Goal: Task Accomplishment & Management: Use online tool/utility

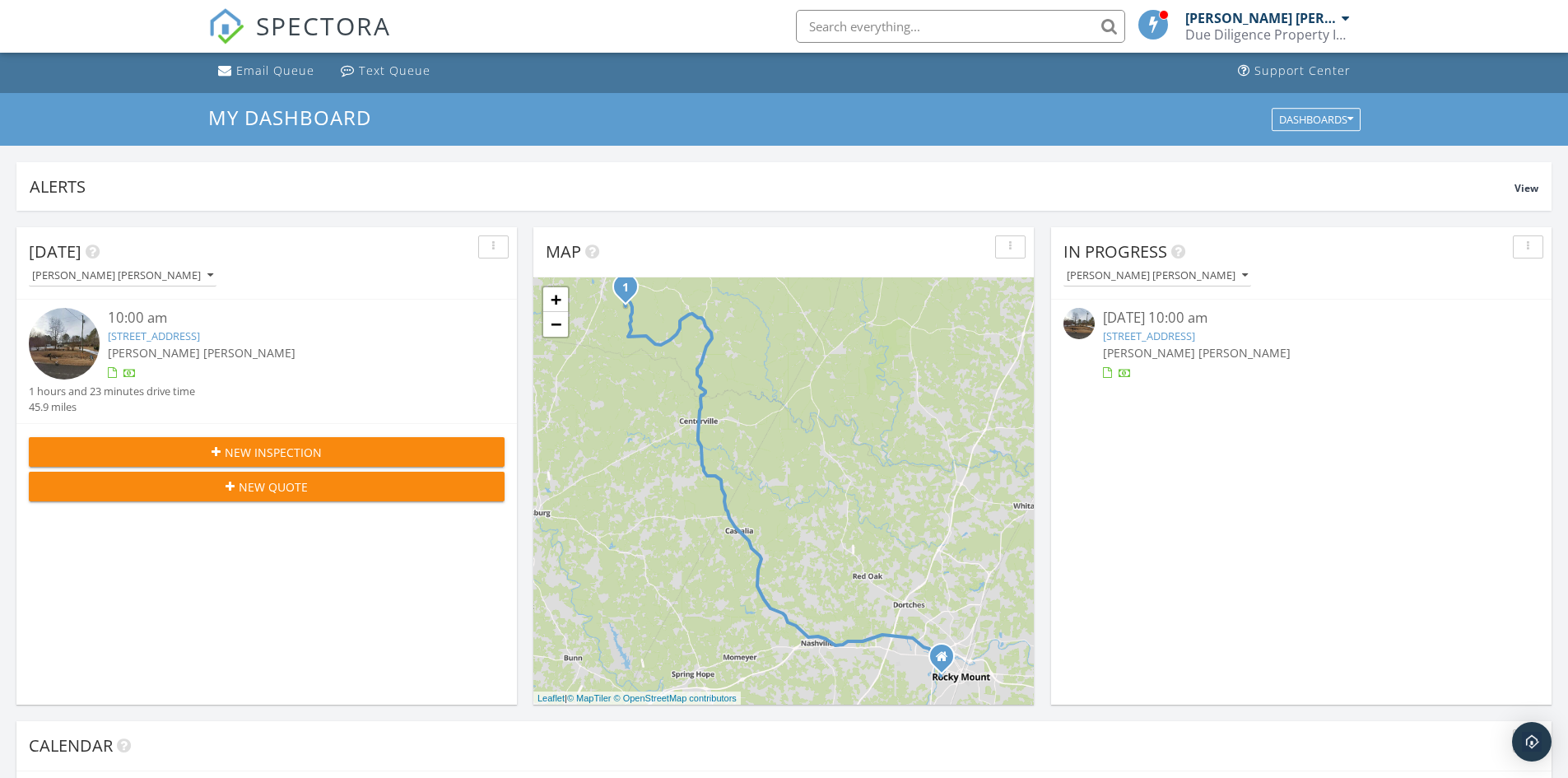
scroll to position [83, 0]
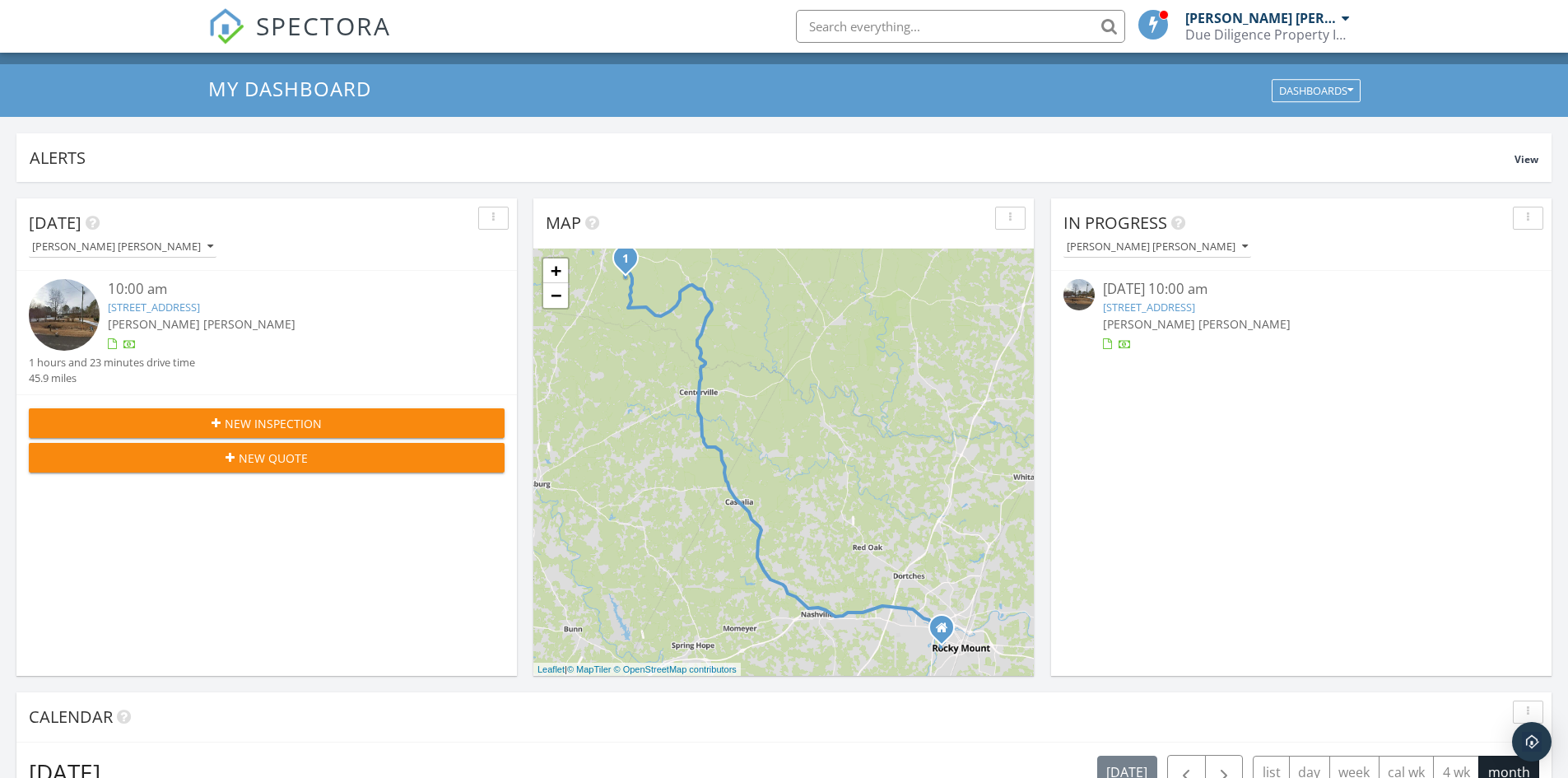
click at [1186, 311] on link "270 Christmas Rd, Warrenton, NC 27589" at bounding box center [1149, 307] width 93 height 15
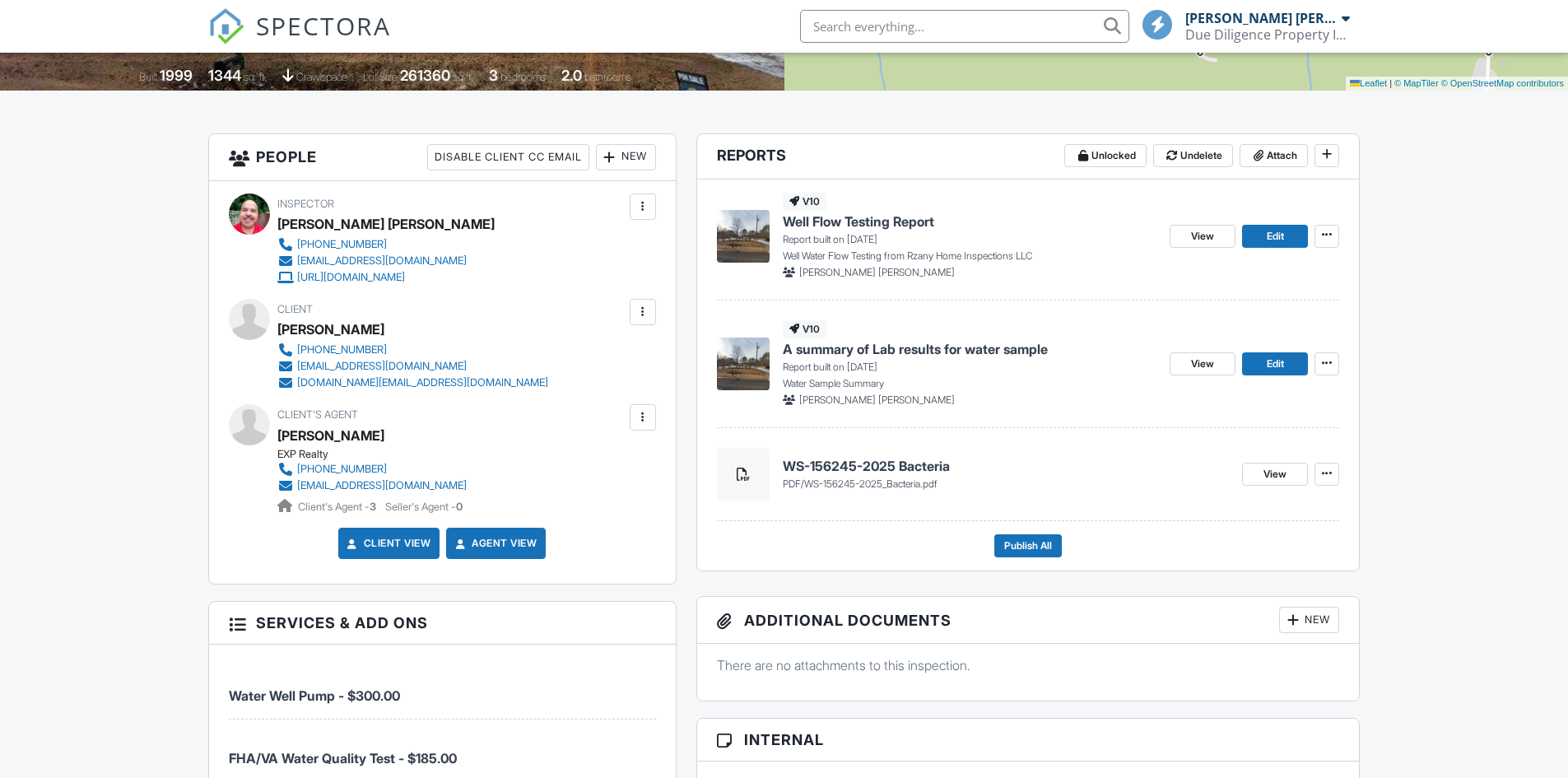
scroll to position [330, 0]
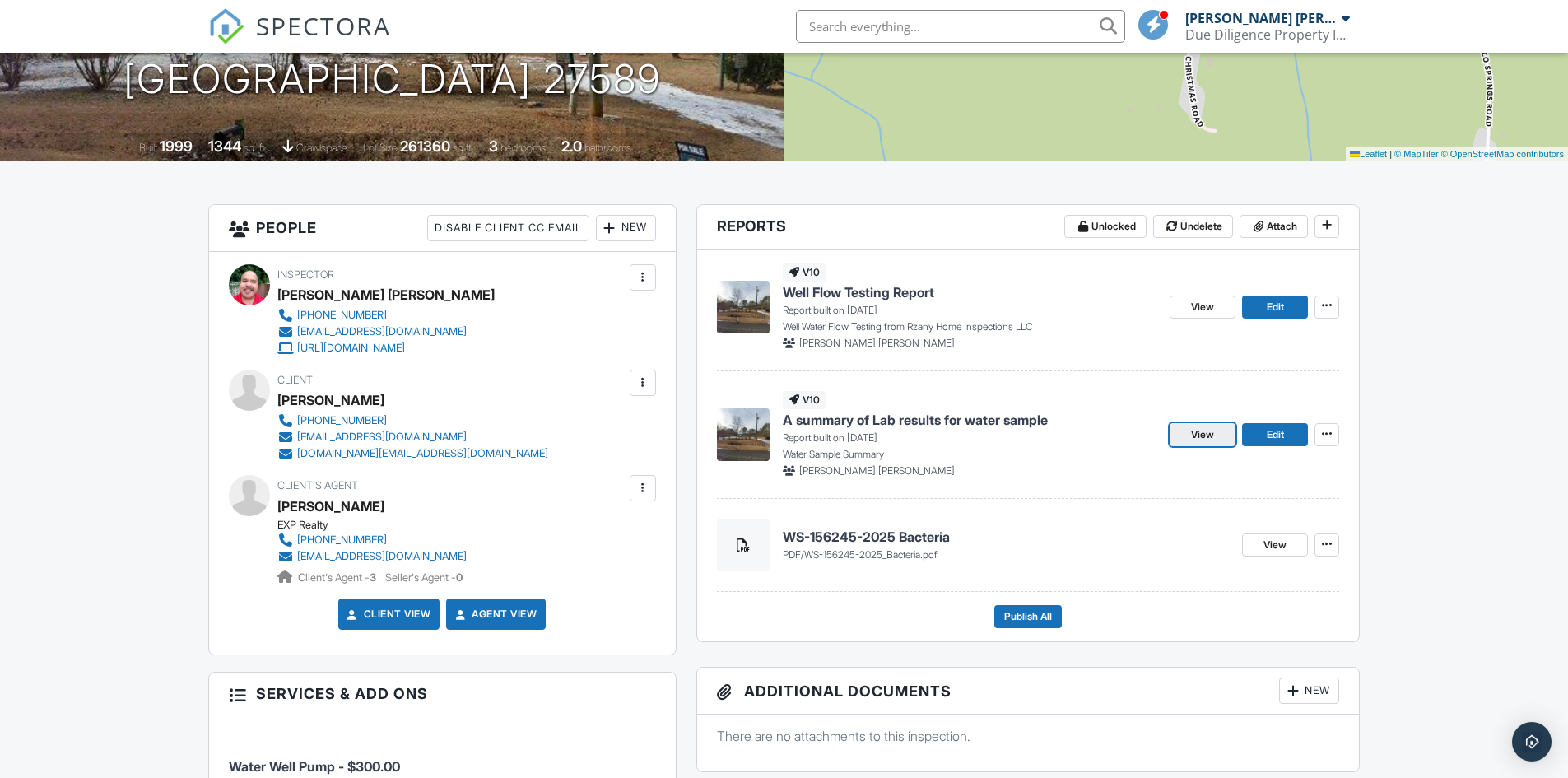
click at [1213, 435] on span "View" at bounding box center [1203, 434] width 23 height 17
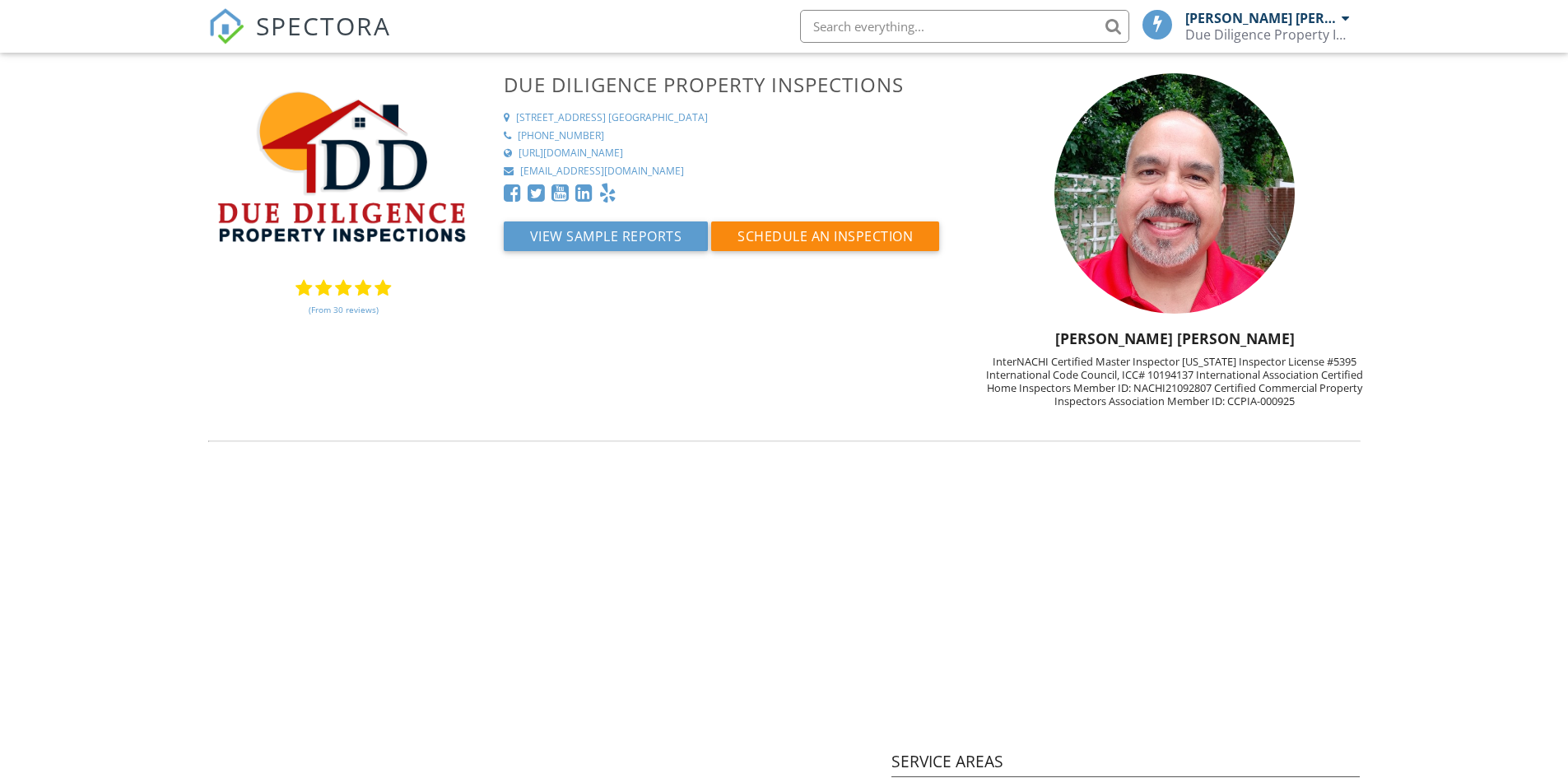
click at [323, 31] on span "SPECTORA" at bounding box center [323, 26] width 135 height 35
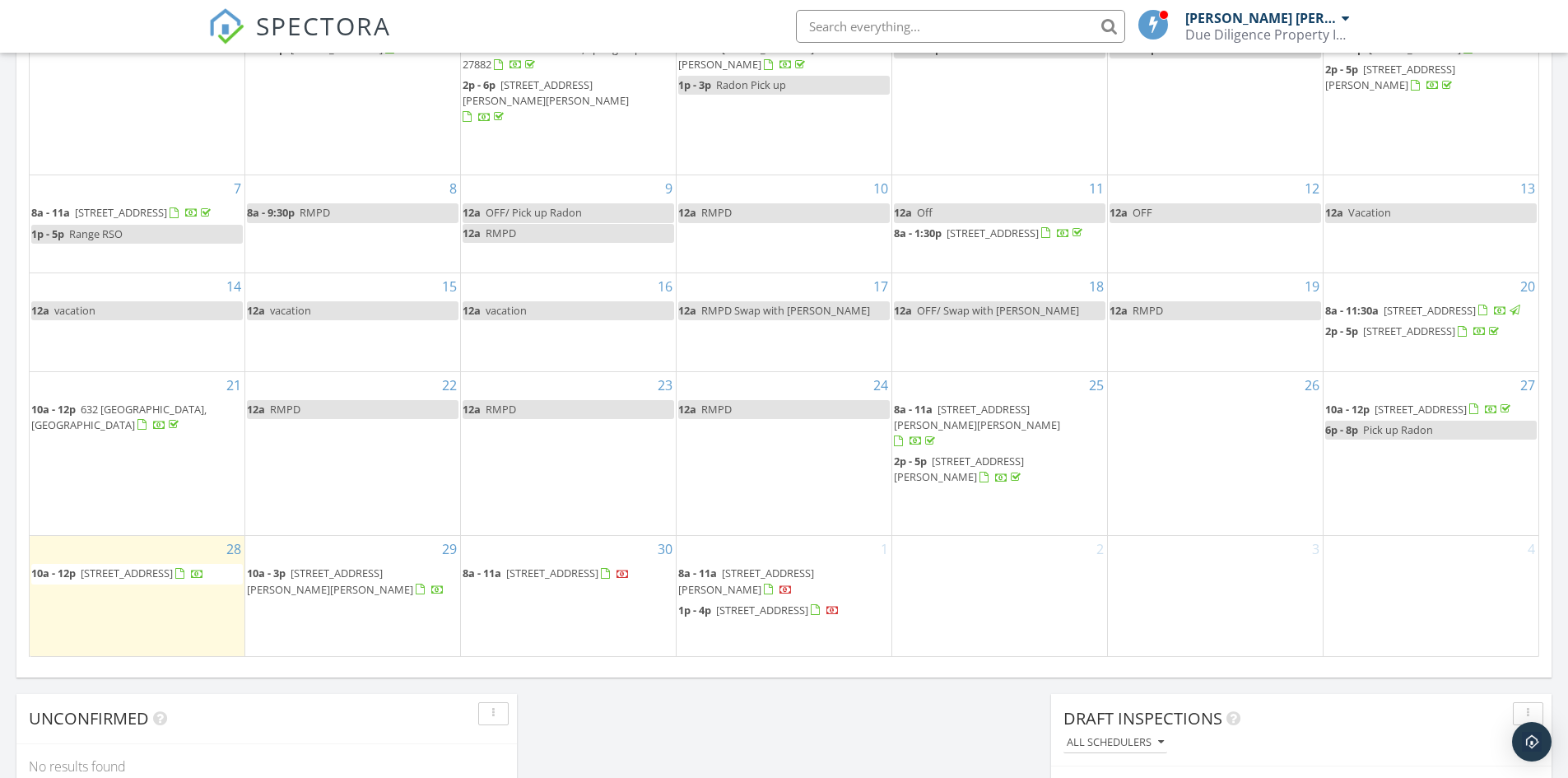
scroll to position [905, 0]
click at [363, 564] on span "7016 Hemphill Rd, Julian 27283" at bounding box center [330, 579] width 166 height 31
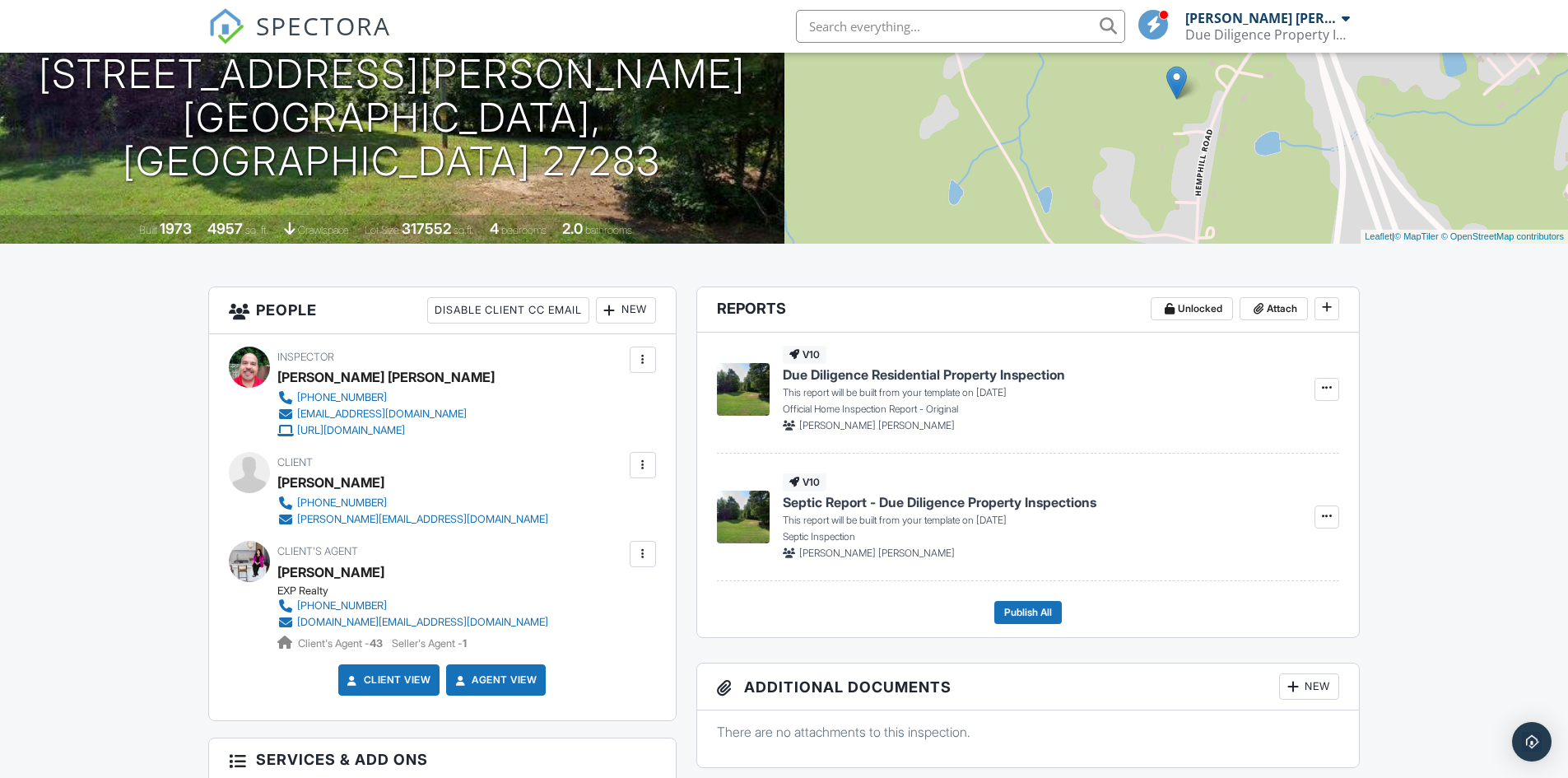
click at [914, 373] on span "Due Diligence Residential Property Inspection" at bounding box center [924, 374] width 283 height 18
click at [1012, 372] on span "Due Diligence Residential Property Inspection" at bounding box center [924, 374] width 283 height 18
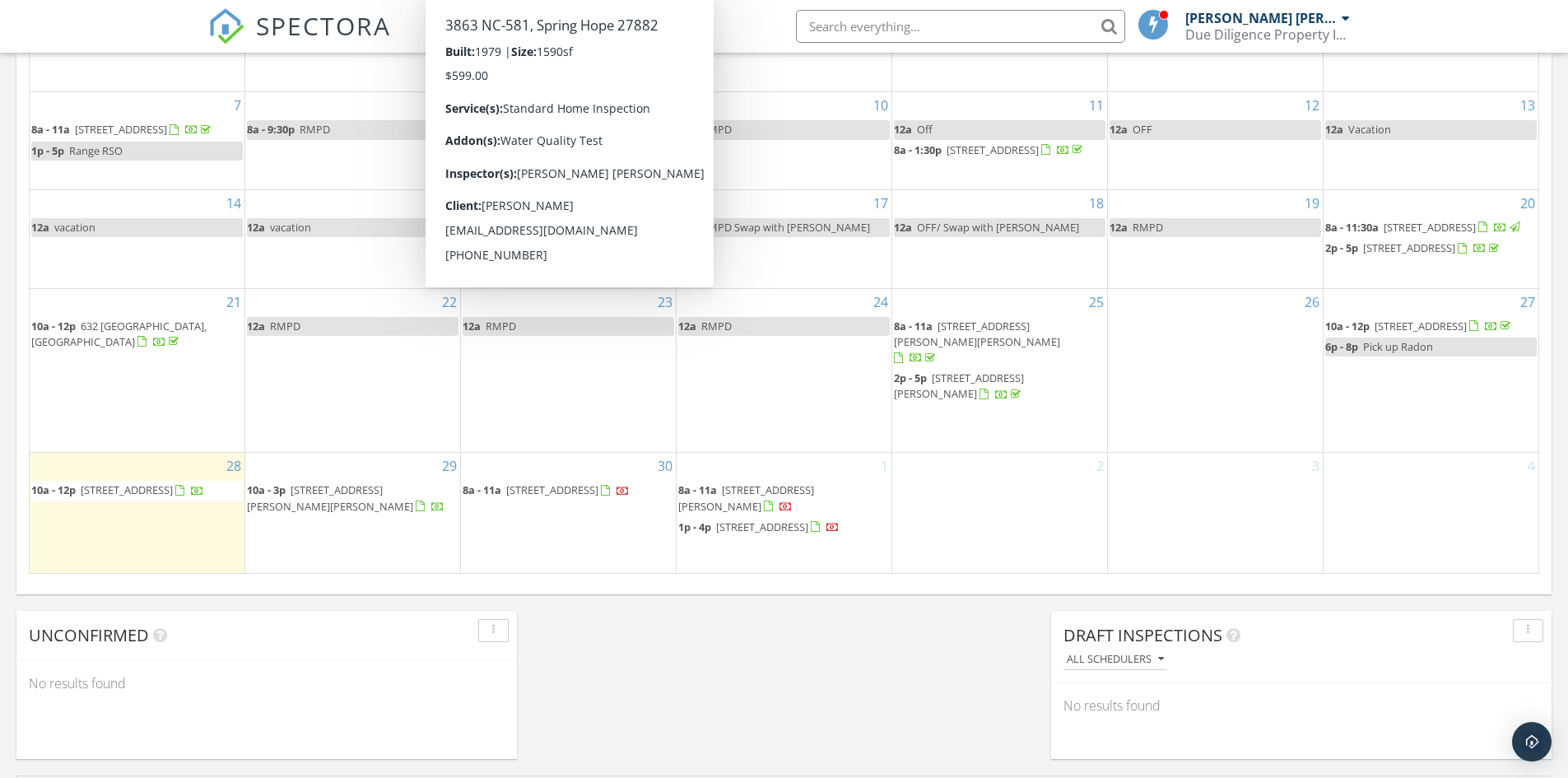
scroll to position [988, 0]
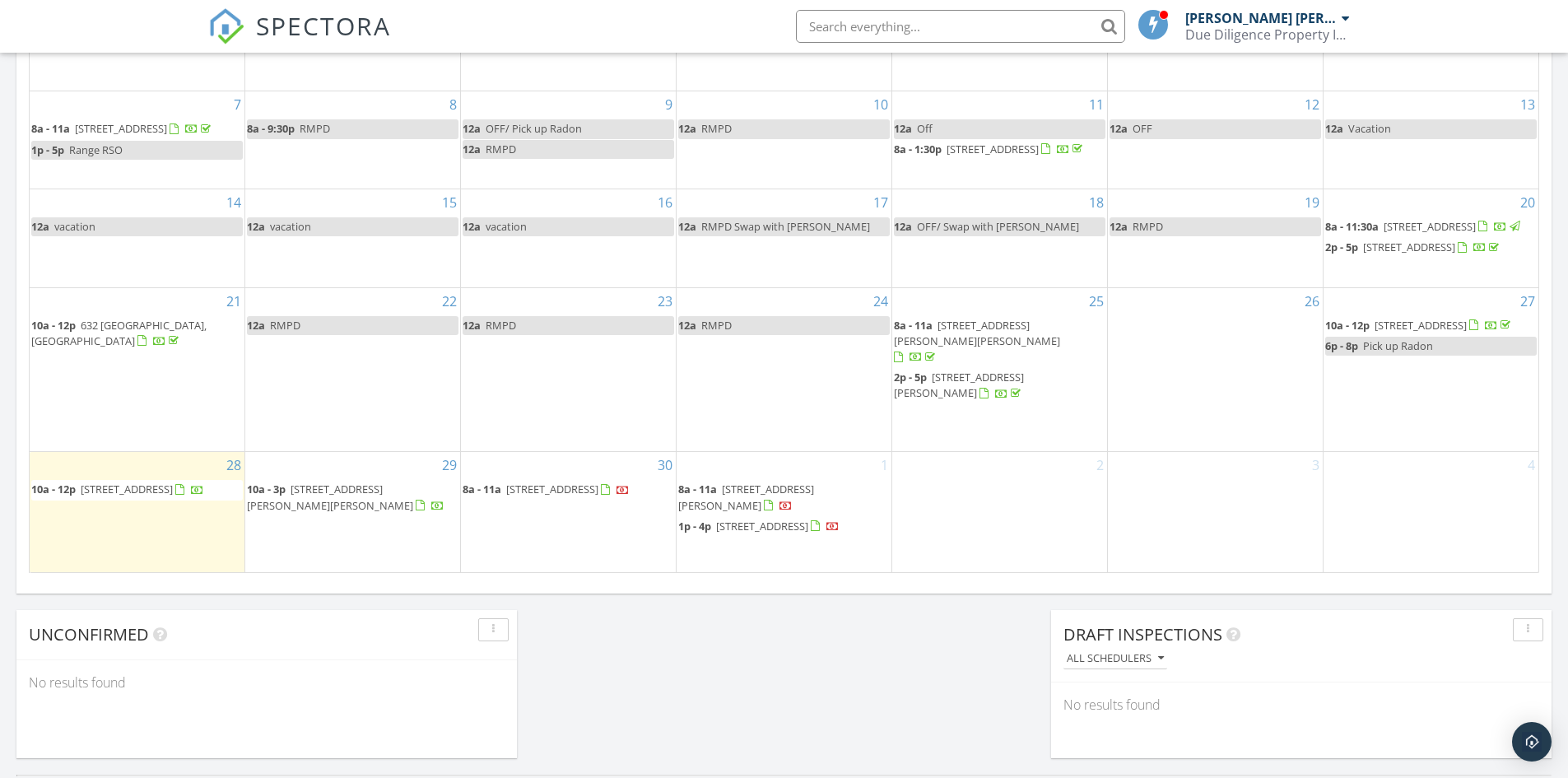
click at [374, 482] on span "[STREET_ADDRESS][PERSON_NAME][PERSON_NAME]" at bounding box center [330, 496] width 166 height 31
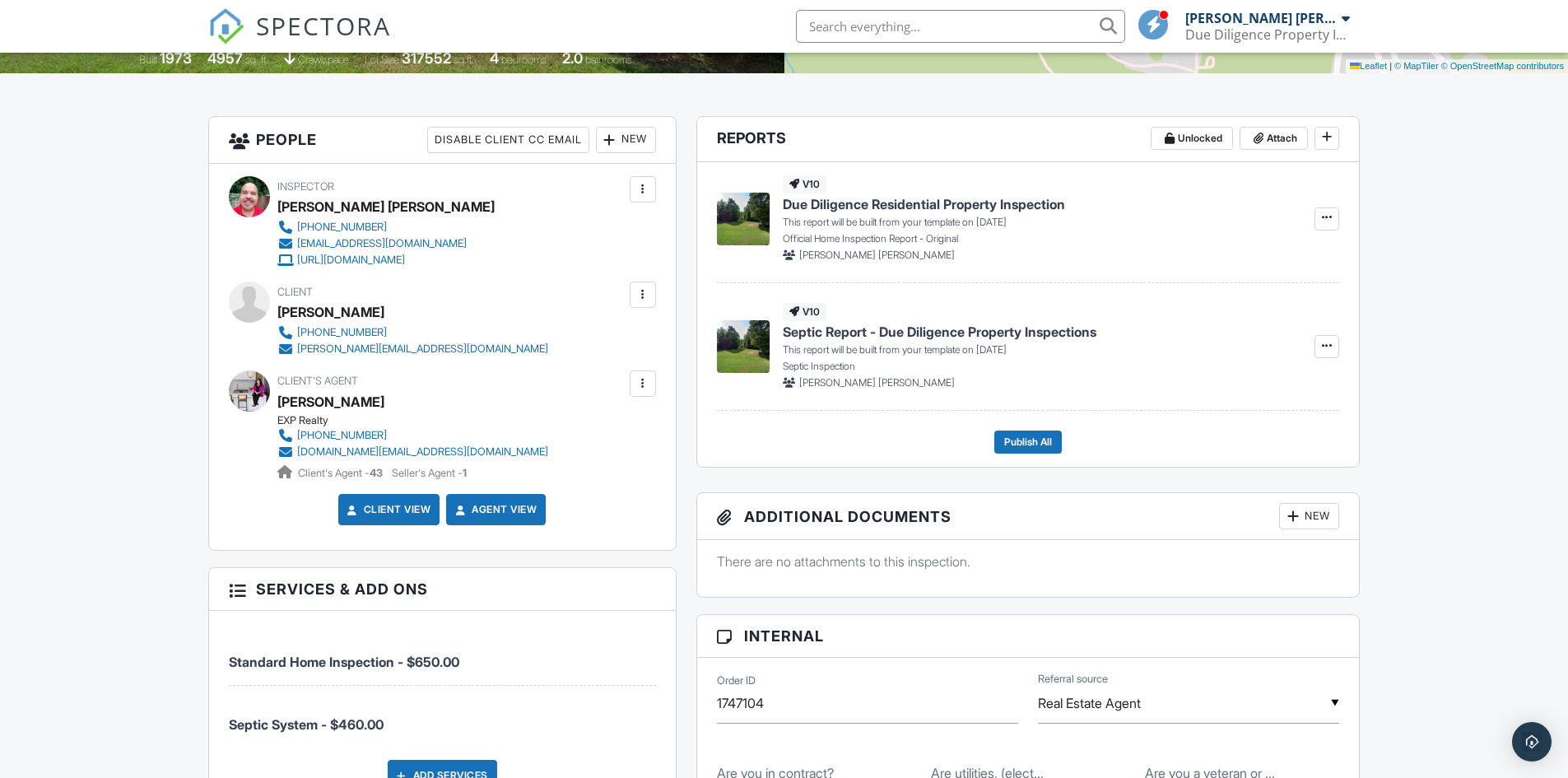
scroll to position [411, 0]
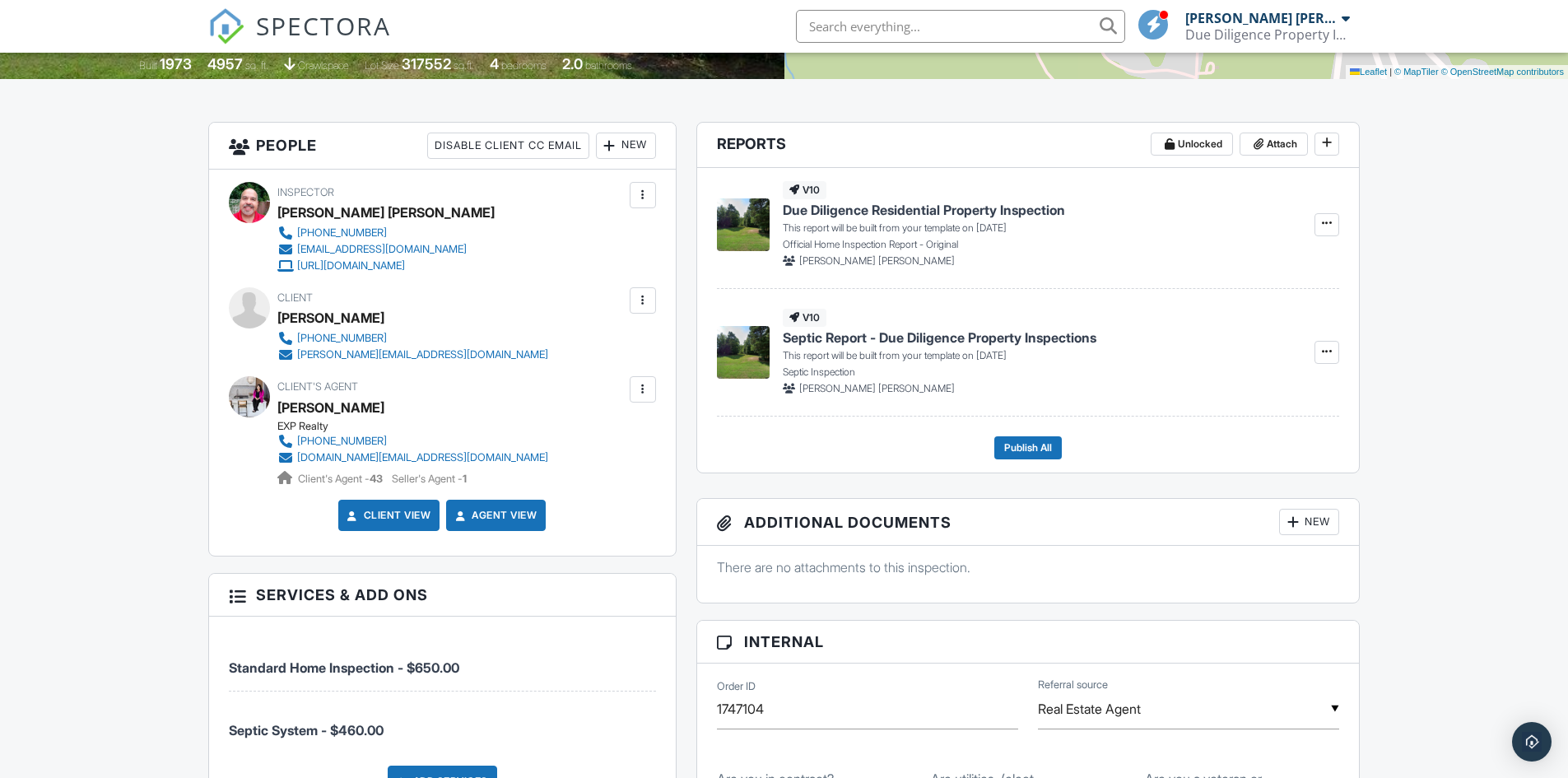
click at [995, 210] on span "Due Diligence Residential Property Inspection" at bounding box center [924, 210] width 283 height 18
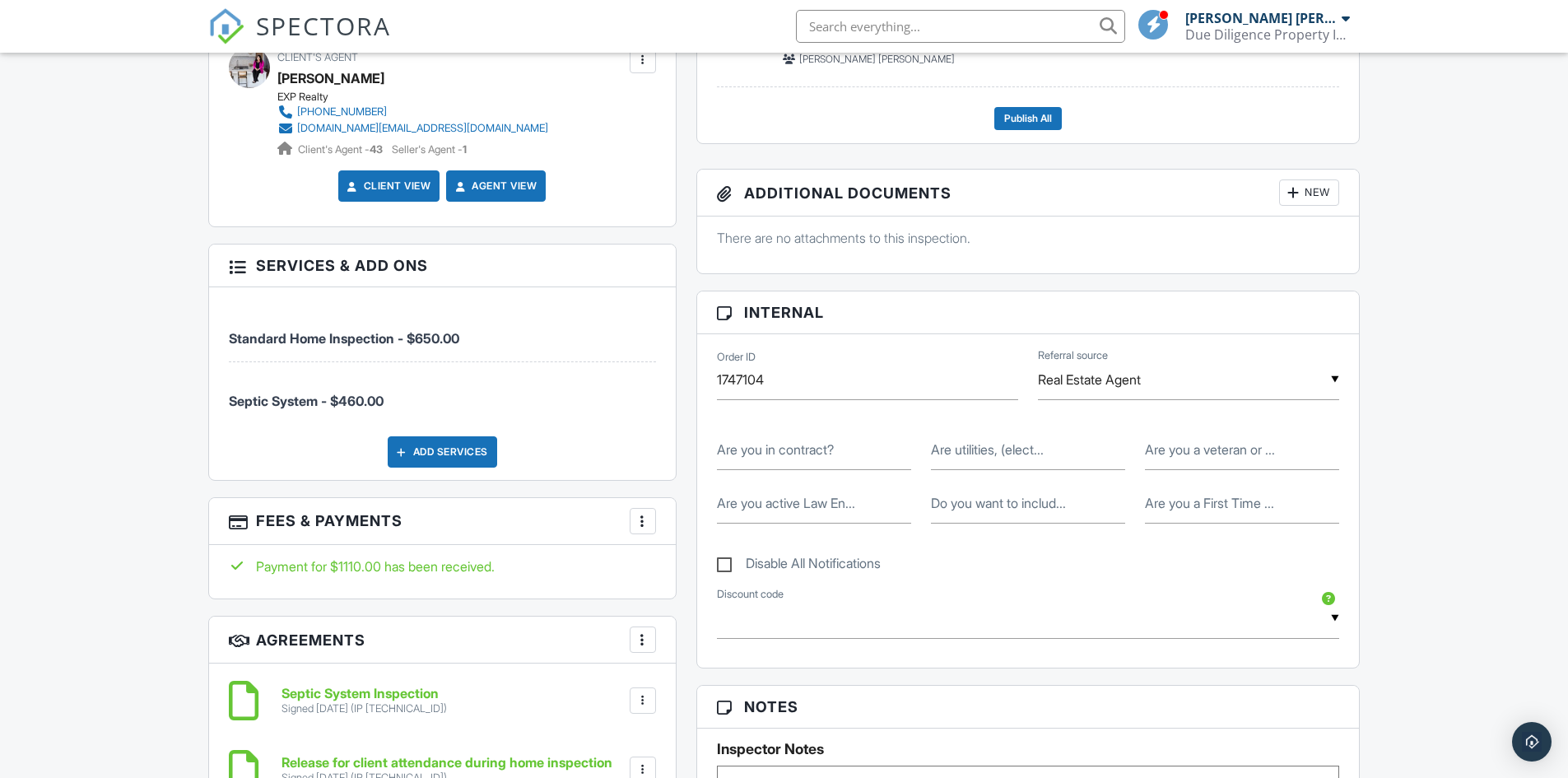
scroll to position [411, 0]
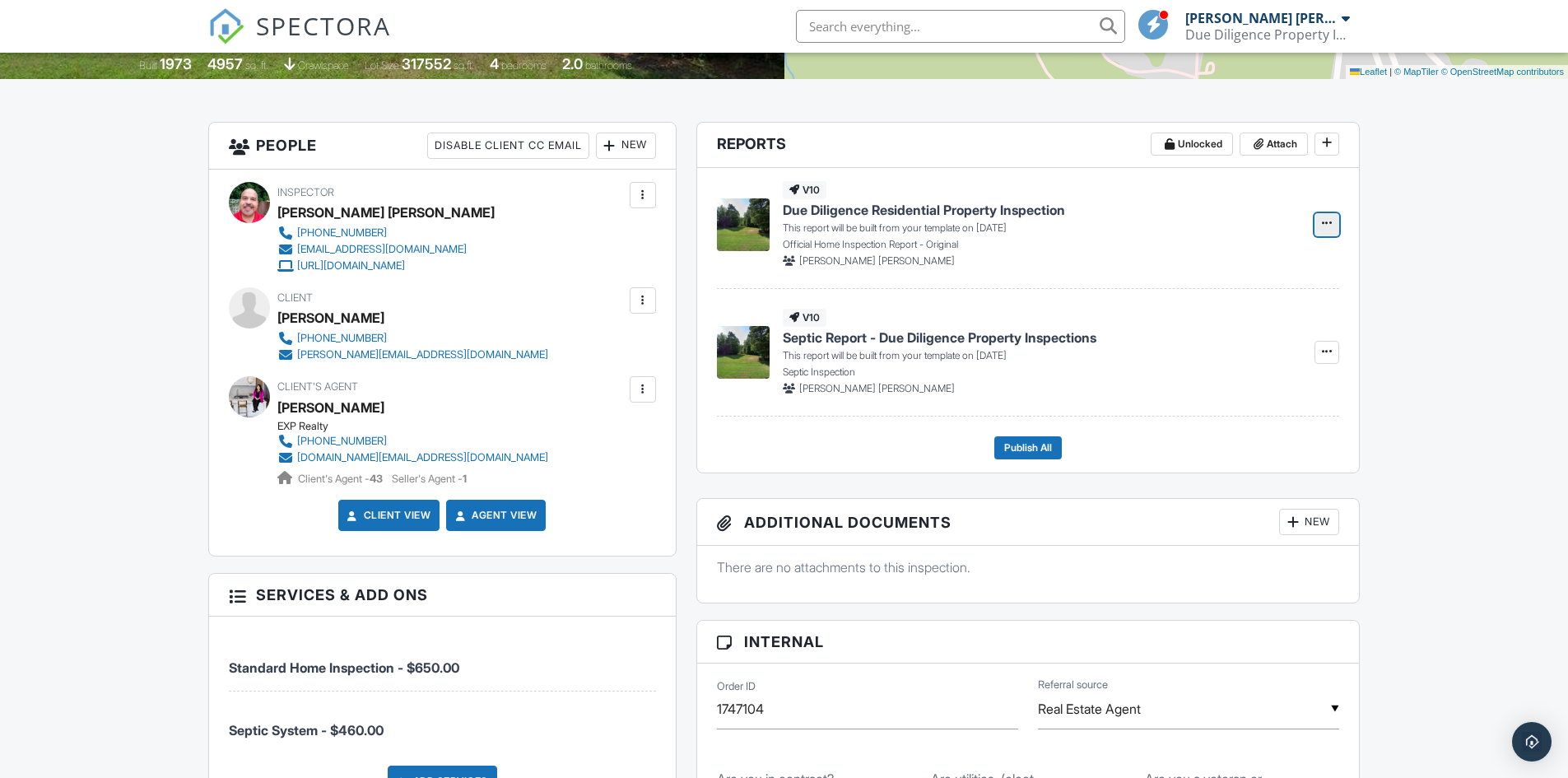
click at [1330, 227] on icon at bounding box center [1327, 223] width 10 height 12
click at [1234, 315] on input "Build Now" at bounding box center [1244, 307] width 168 height 37
click at [967, 208] on span "Due Diligence Residential Property Inspection" at bounding box center [924, 210] width 283 height 18
